Goal: Task Accomplishment & Management: Manage account settings

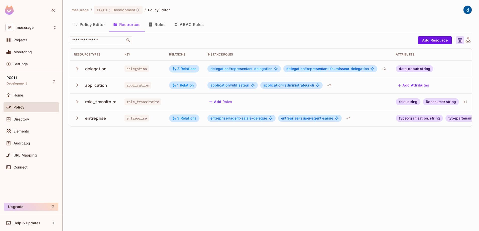
click at [239, 164] on div "mesurage / PG911 : Development / Policy Editor Policy Editor Resources Roles AB…" at bounding box center [271, 115] width 416 height 231
click at [249, 165] on div "mesurage / PG911 : Development / Policy Editor Policy Editor Resources Roles AB…" at bounding box center [271, 115] width 416 height 231
click at [467, 11] on img at bounding box center [467, 10] width 8 height 8
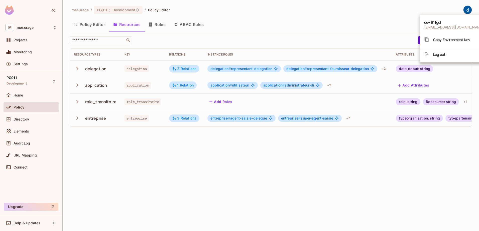
drag, startPoint x: 370, startPoint y: 19, endPoint x: 354, endPoint y: 19, distance: 16.0
click at [357, 19] on div at bounding box center [239, 115] width 479 height 231
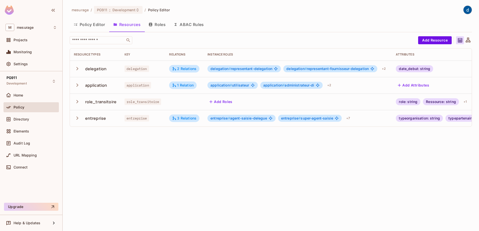
click at [468, 9] on img at bounding box center [467, 10] width 8 height 8
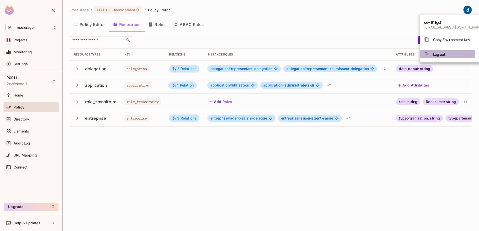
click at [438, 54] on span "Log out" at bounding box center [439, 54] width 12 height 5
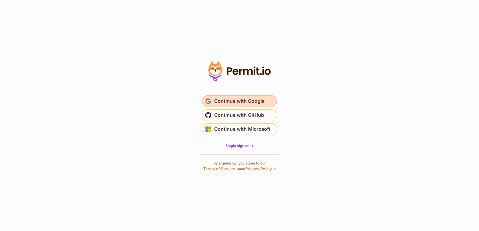
click at [237, 102] on span "Continue with Google" at bounding box center [239, 101] width 50 height 8
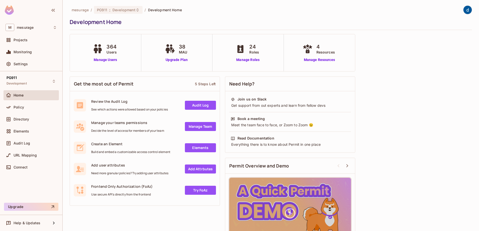
click at [390, 116] on div "Get the most out of Permit 5 Steps Left Review the Audit Log See which actions …" at bounding box center [271, 166] width 402 height 184
